Goal: Information Seeking & Learning: Understand process/instructions

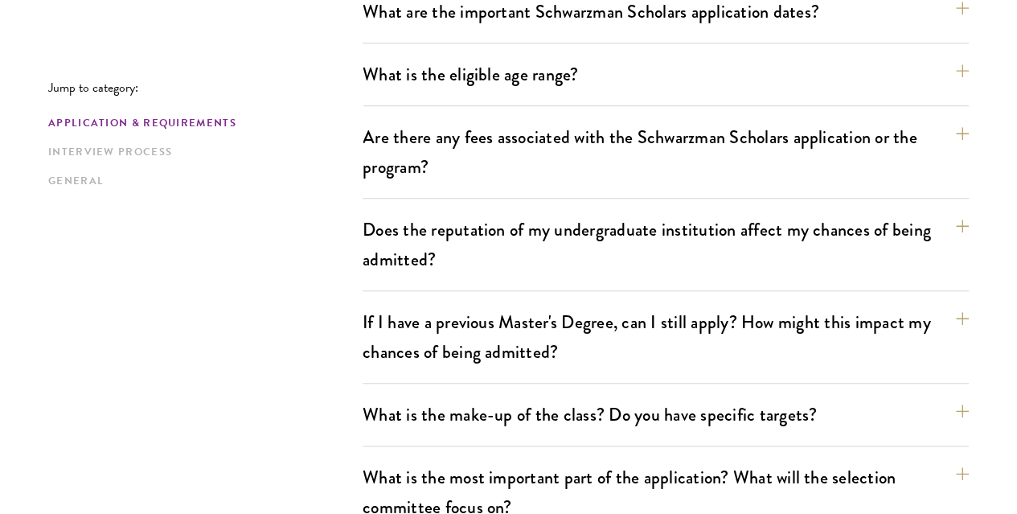
scroll to position [828, 0]
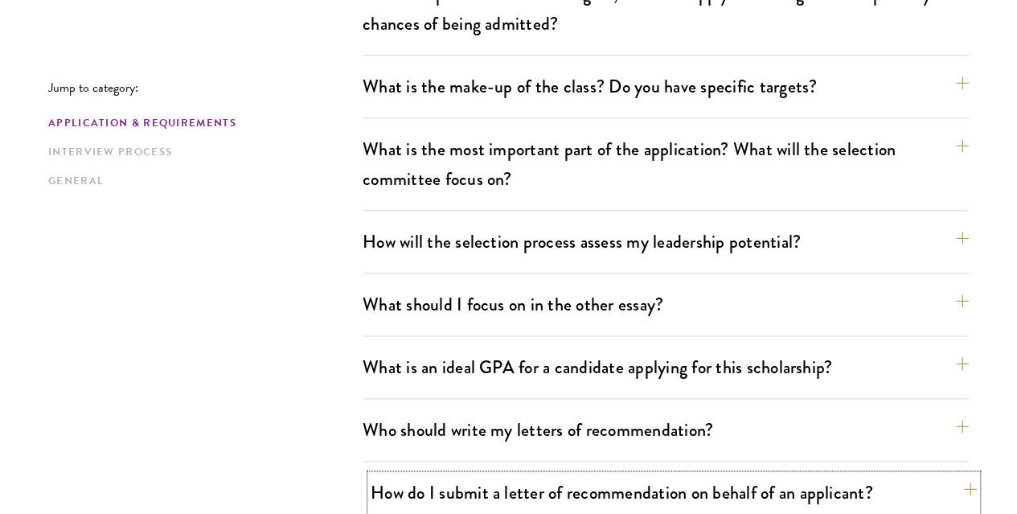
click at [534, 474] on button "How do I submit a letter of recommendation on behalf of an applicant?" at bounding box center [674, 492] width 606 height 36
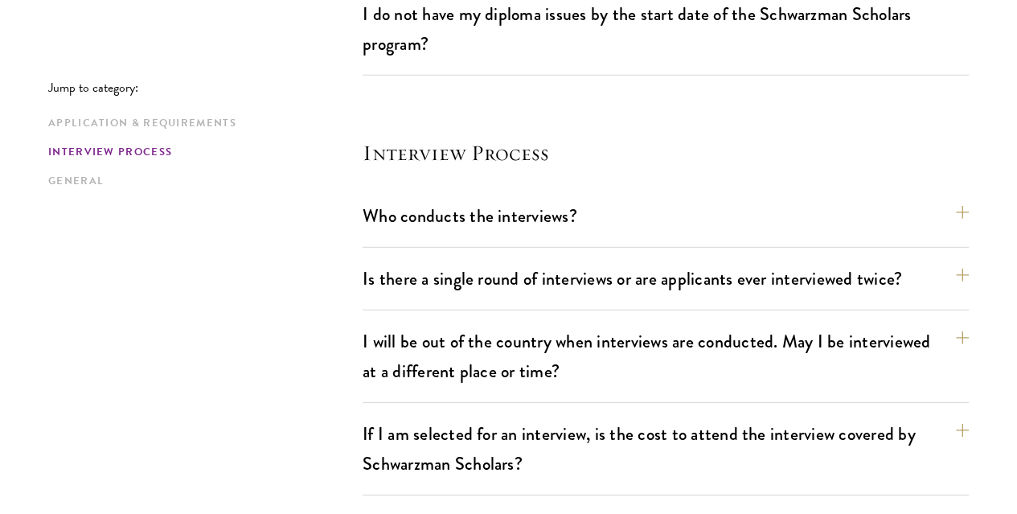
scroll to position [2255, 0]
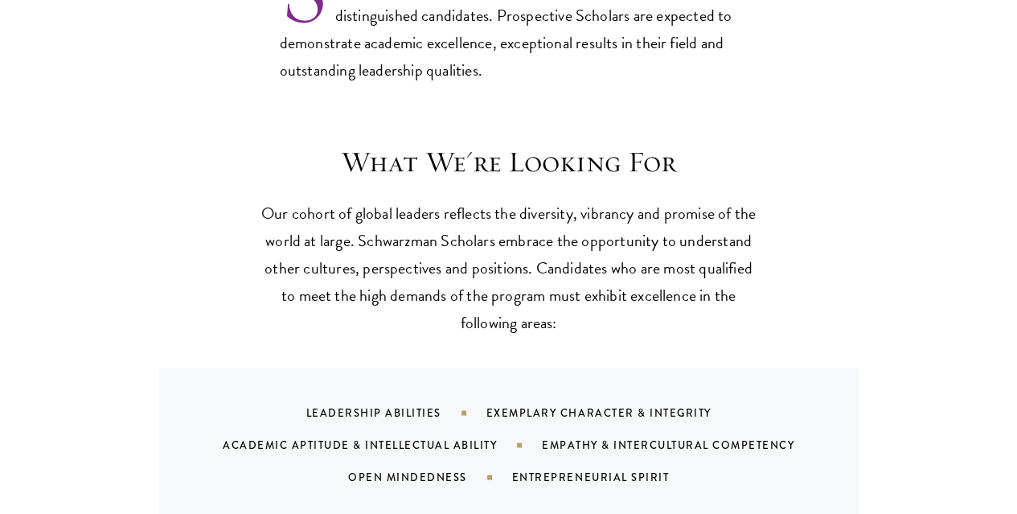
scroll to position [1390, 0]
